Goal: Task Accomplishment & Management: Use online tool/utility

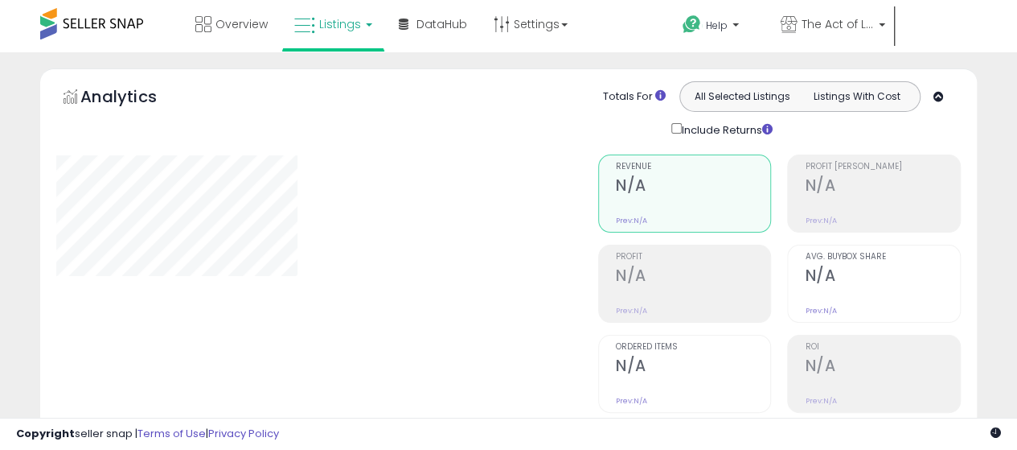
scroll to position [530, 0]
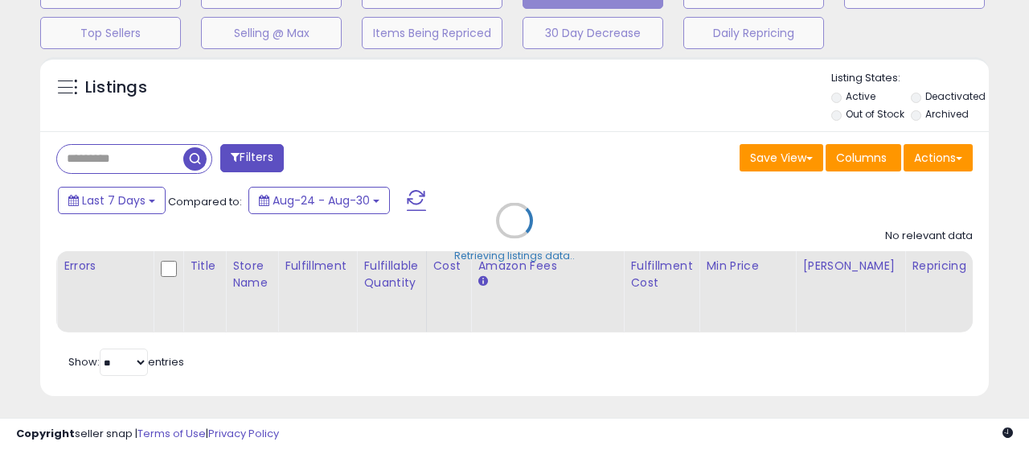
type input "**********"
select select "**"
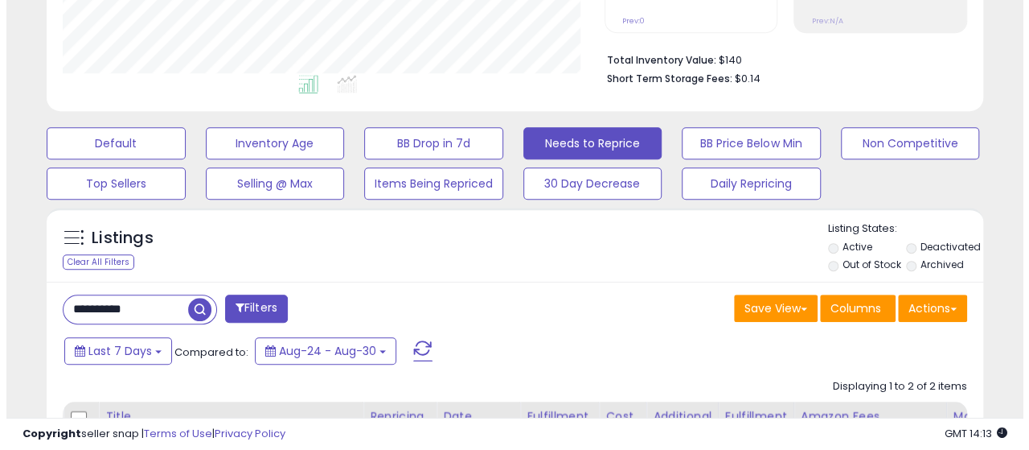
scroll to position [369, 0]
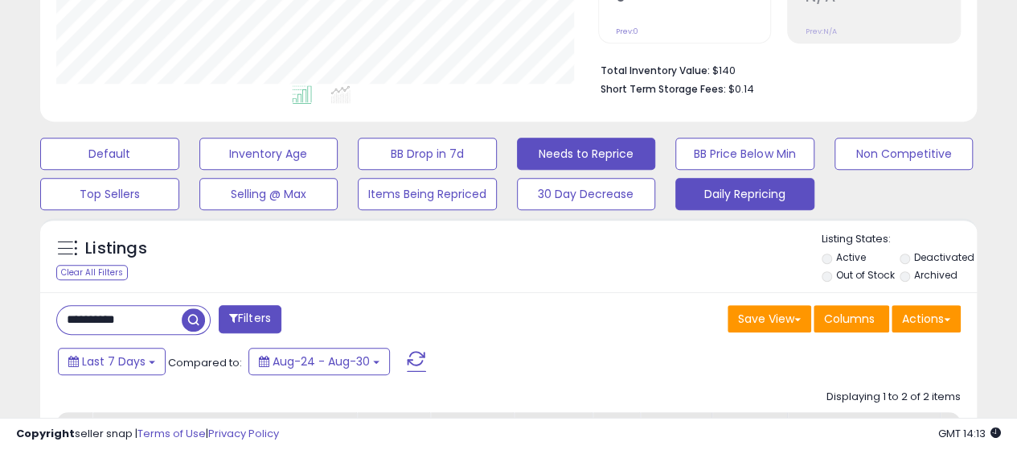
click at [745, 188] on button "Daily Repricing" at bounding box center [745, 194] width 139 height 32
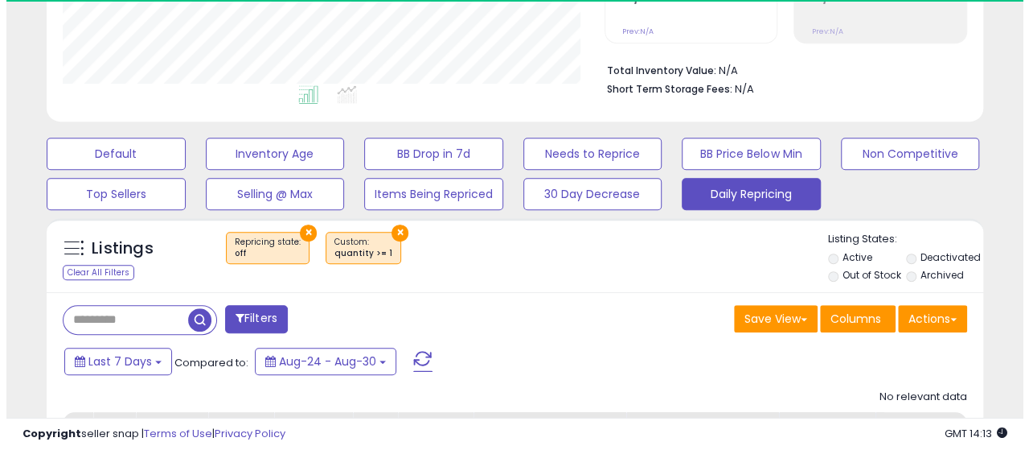
scroll to position [330, 542]
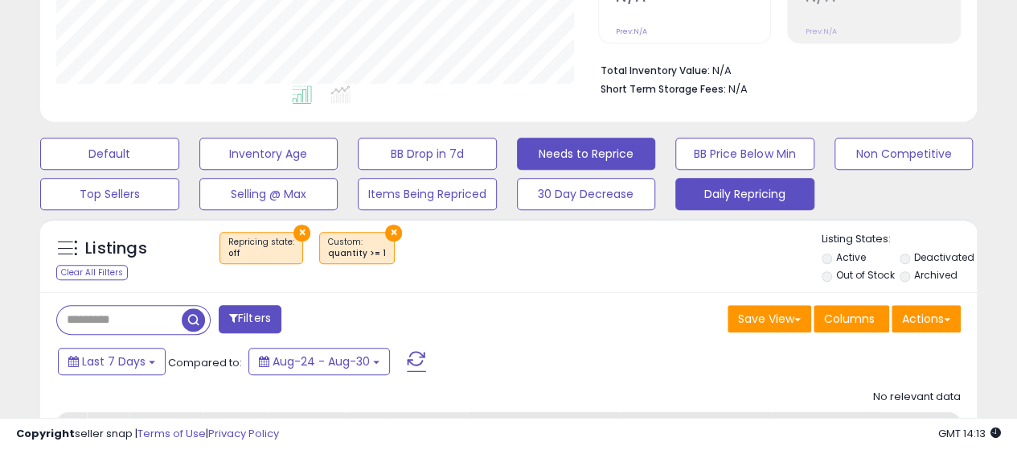
click at [593, 158] on button "Needs to Reprice" at bounding box center [586, 154] width 139 height 32
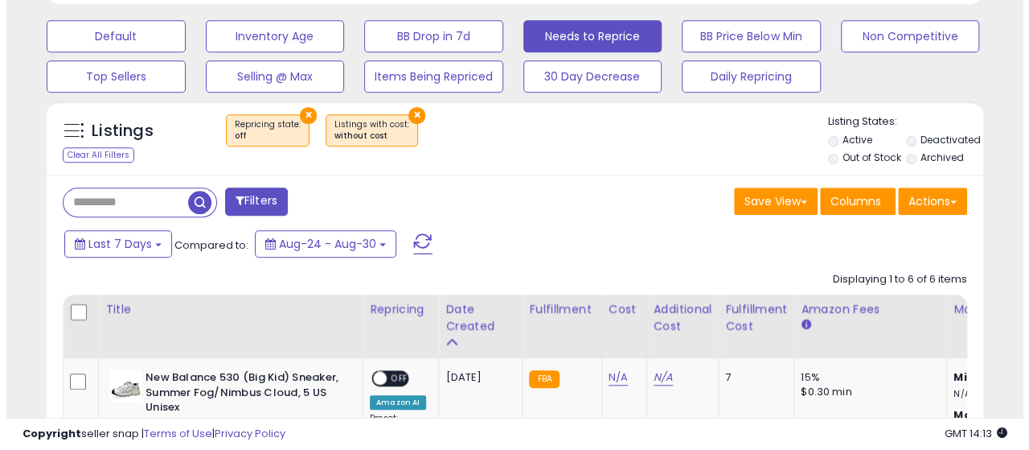
scroll to position [450, 0]
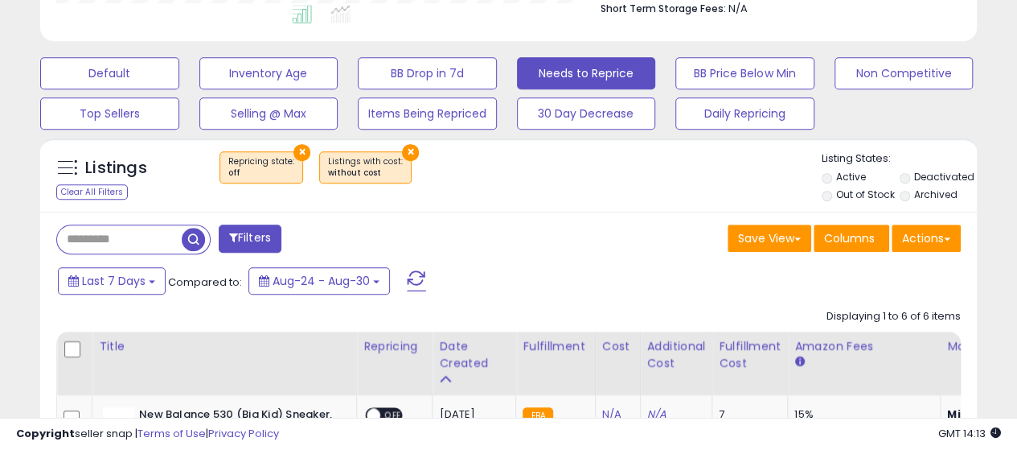
click at [402, 152] on button "×" at bounding box center [410, 152] width 17 height 17
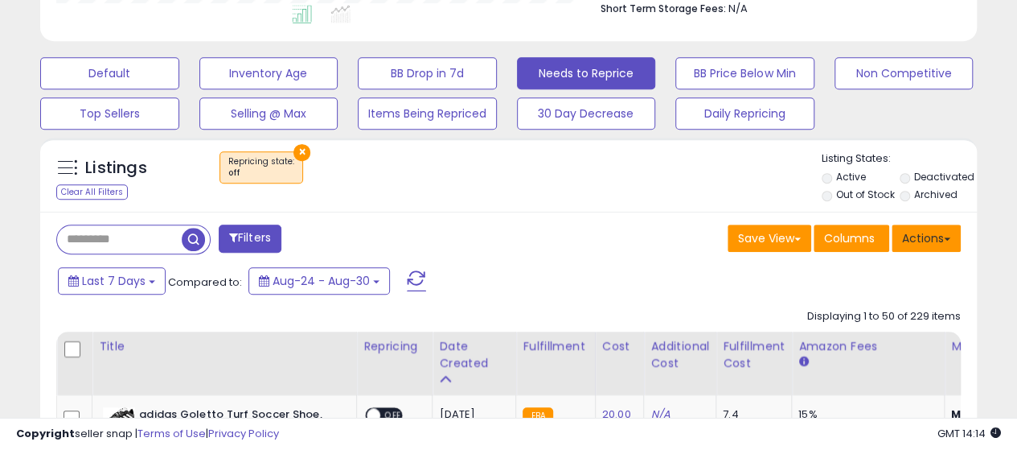
scroll to position [803861, 803649]
click at [934, 232] on button "Actions" at bounding box center [926, 237] width 69 height 27
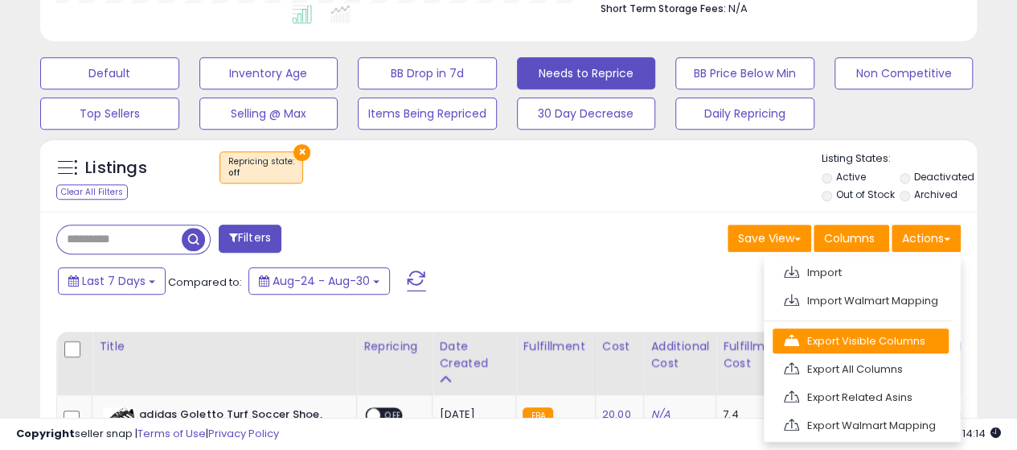
click at [866, 339] on link "Export Visible Columns" at bounding box center [861, 340] width 176 height 25
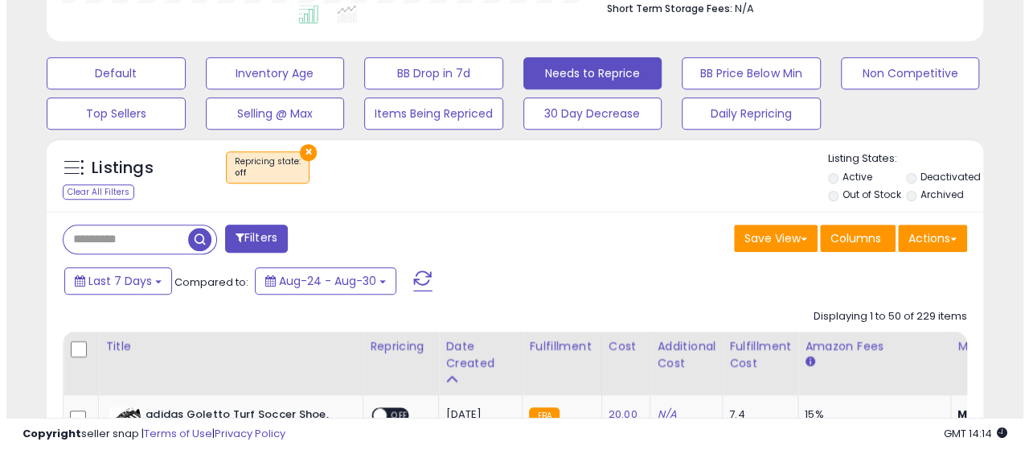
scroll to position [330, 542]
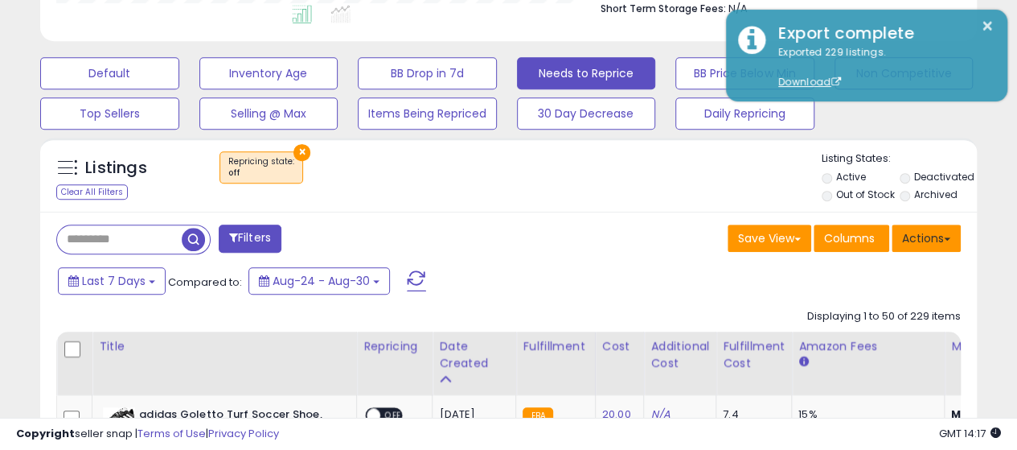
click at [934, 239] on button "Actions" at bounding box center [926, 237] width 69 height 27
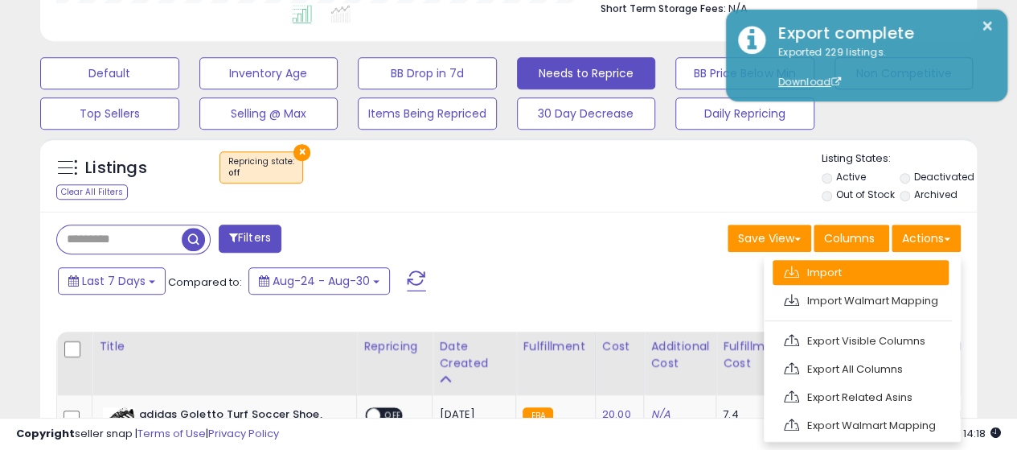
click at [827, 269] on link "Import" at bounding box center [861, 272] width 176 height 25
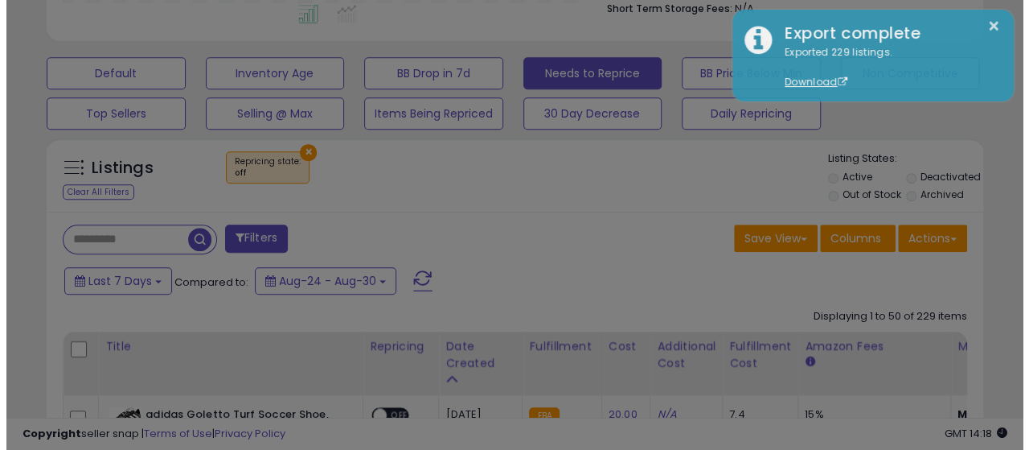
scroll to position [330, 548]
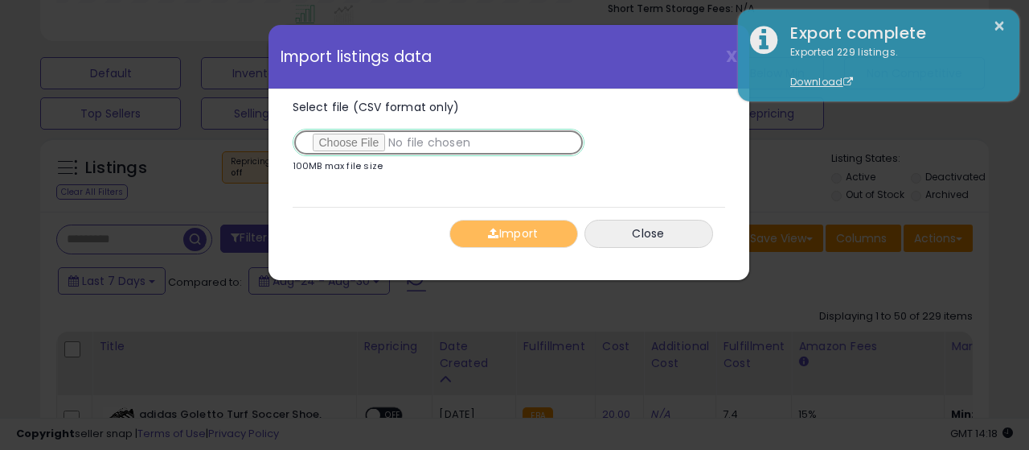
click at [350, 142] on input "Select file (CSV format only)" at bounding box center [439, 142] width 292 height 27
type input "**********"
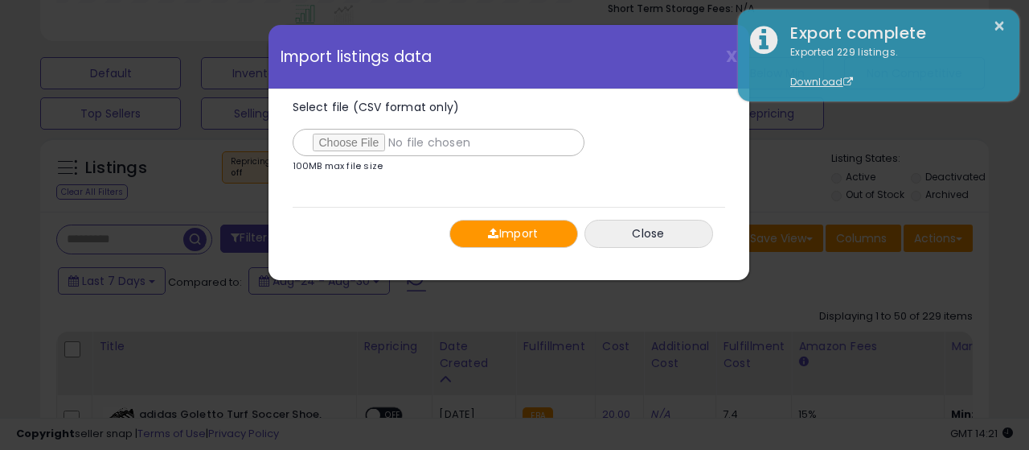
click at [548, 232] on button "Import" at bounding box center [514, 234] width 129 height 28
